Goal: Information Seeking & Learning: Find specific page/section

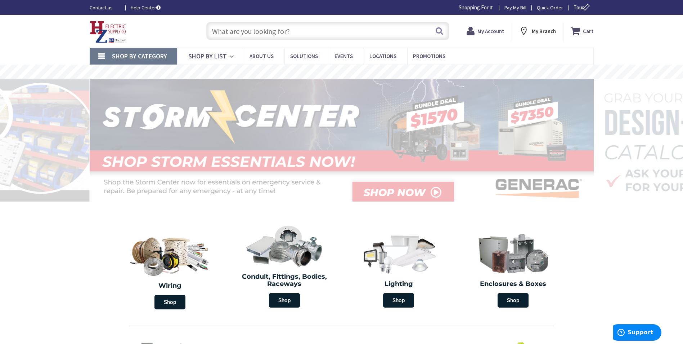
click at [241, 31] on input "text" at bounding box center [327, 31] width 243 height 18
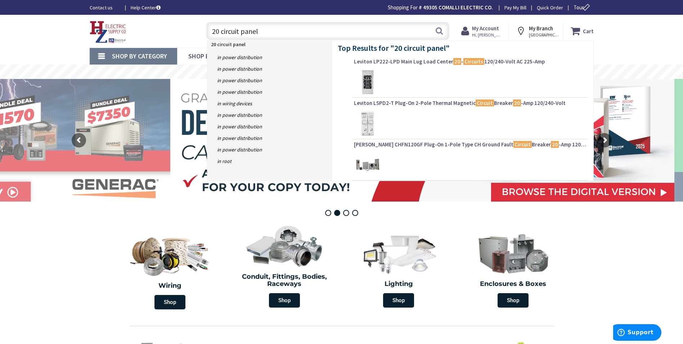
type input "20 circuit panels"
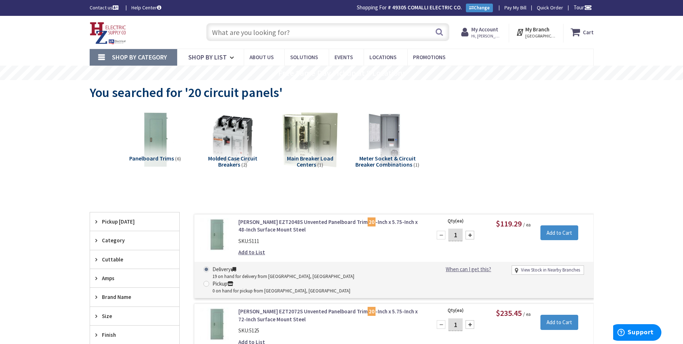
click at [236, 31] on input "text" at bounding box center [327, 32] width 243 height 18
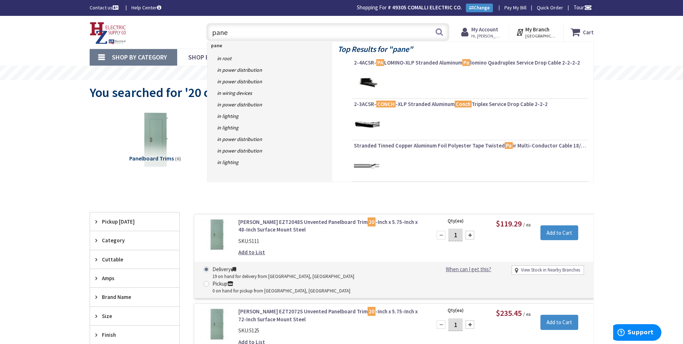
type input "panel"
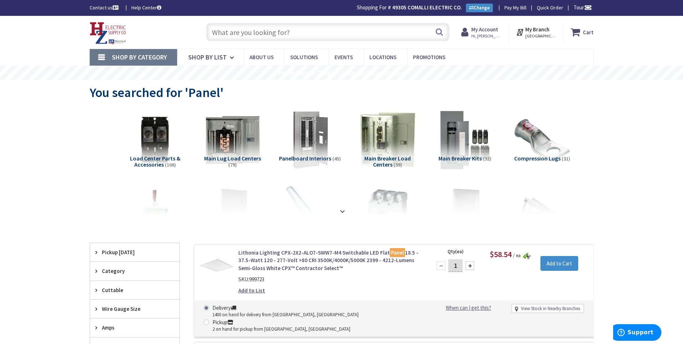
click at [228, 35] on input "text" at bounding box center [327, 32] width 243 height 18
click at [389, 144] on img at bounding box center [387, 139] width 65 height 65
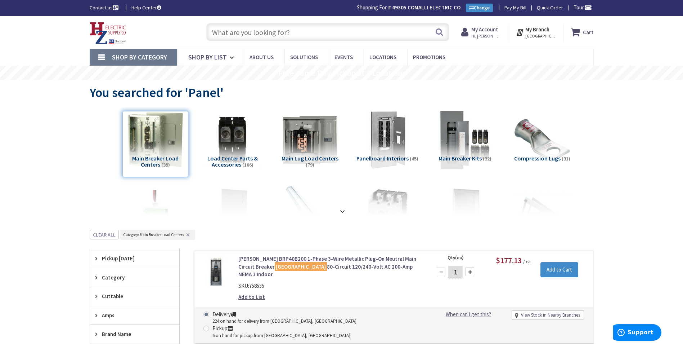
click at [250, 33] on input "text" at bounding box center [327, 32] width 243 height 18
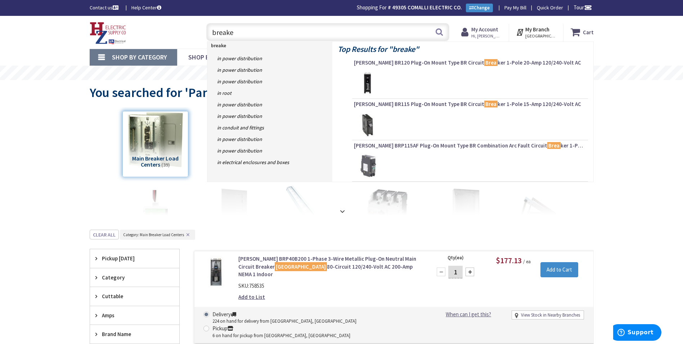
type input "breaker"
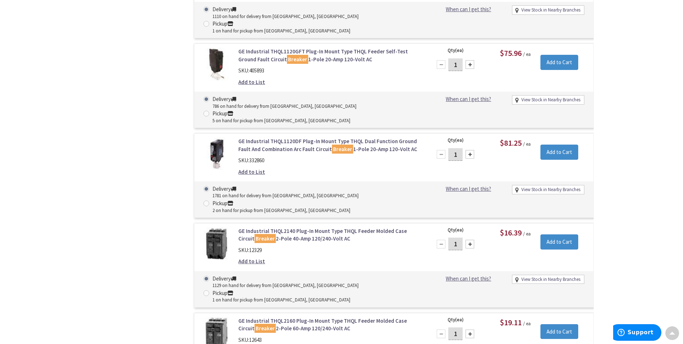
scroll to position [720, 0]
